Goal: Task Accomplishment & Management: Manage account settings

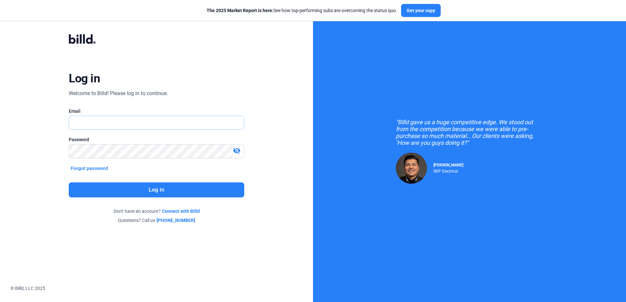
type input "[PERSON_NAME][EMAIL_ADDRESS][DOMAIN_NAME]"
click at [155, 189] on button "Log in" at bounding box center [156, 190] width 175 height 15
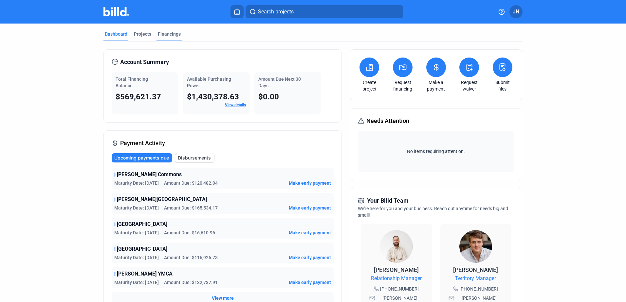
click at [163, 33] on div "Financings" at bounding box center [169, 34] width 23 height 7
